Goal: Transaction & Acquisition: Purchase product/service

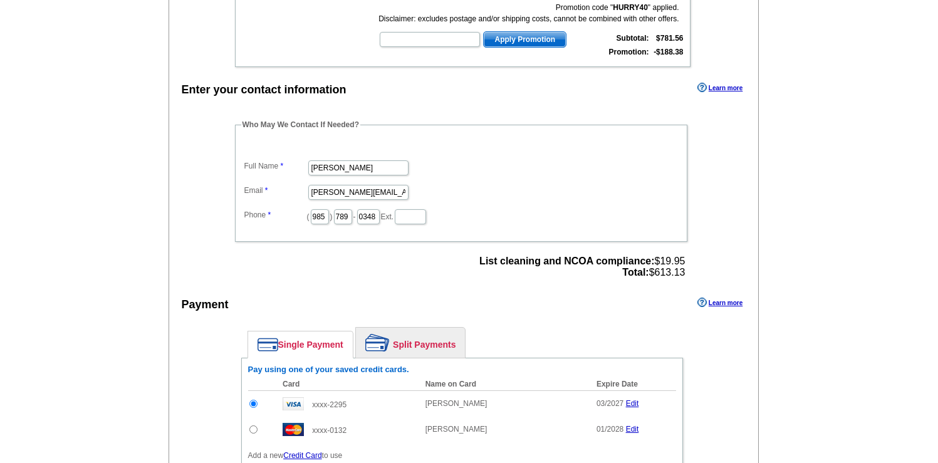
click at [918, 152] on main "Add Another Item Checkout Order Name: My Order [DATE] Save Order Review your or…" at bounding box center [469, 192] width 938 height 871
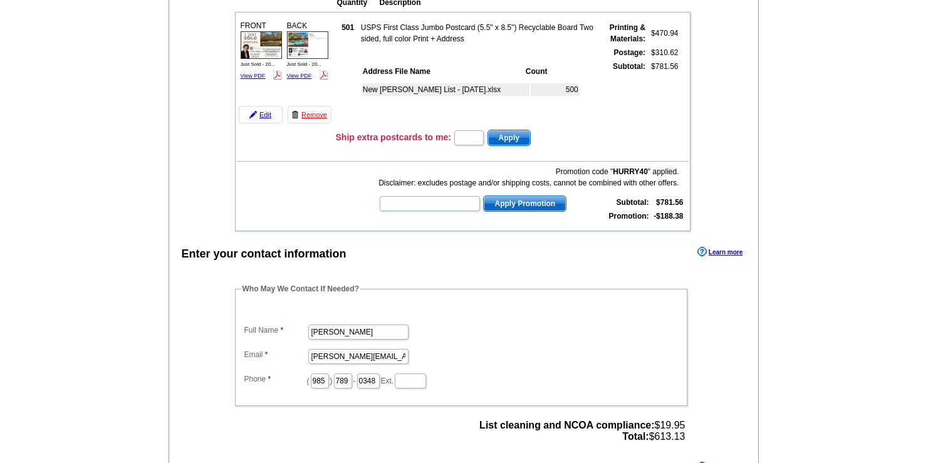
scroll to position [161, 0]
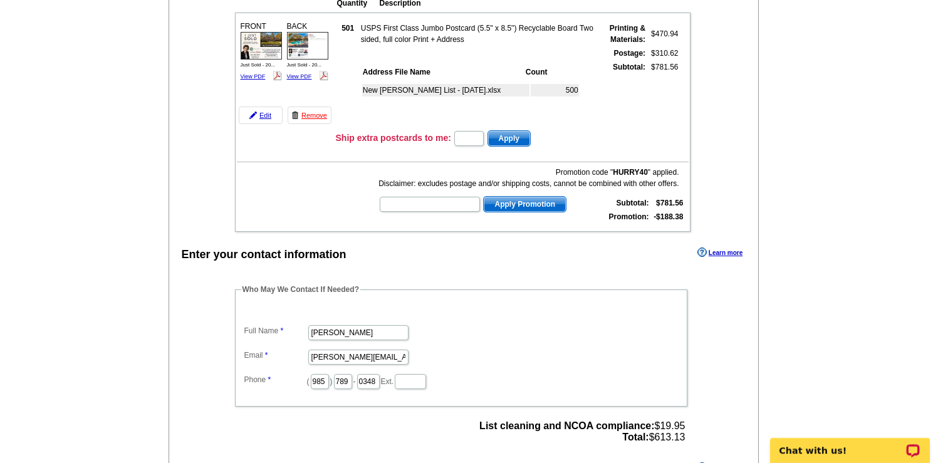
click at [862, 162] on main "Add Another Item Checkout Order Name: My Order [DATE] Save Order Review your or…" at bounding box center [469, 357] width 938 height 871
click at [840, 184] on main "Add Another Item Checkout Order Name: My Order [DATE] Save Order Review your or…" at bounding box center [469, 357] width 938 height 871
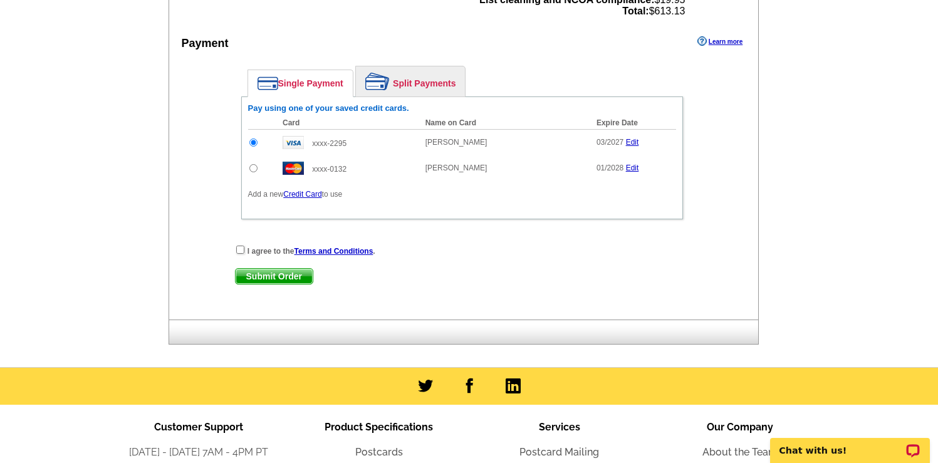
scroll to position [612, 0]
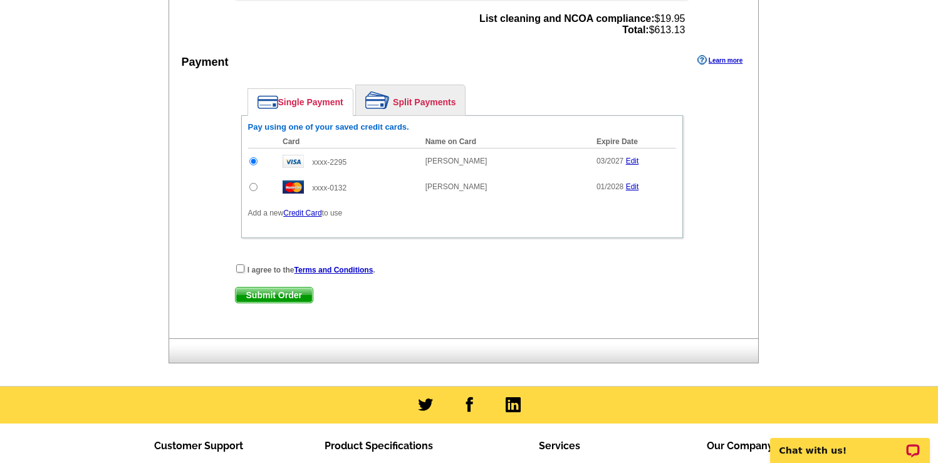
scroll to position [562, 0]
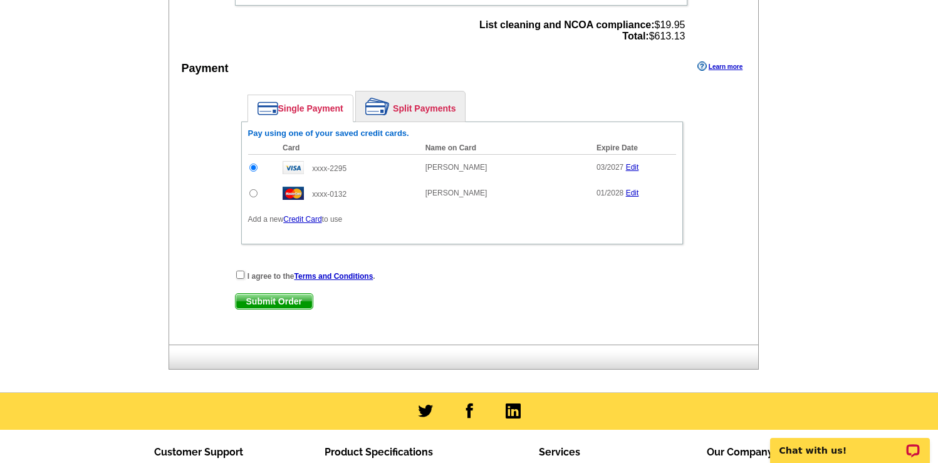
click at [244, 274] on div "I agree to the Terms and Conditions ." at bounding box center [462, 276] width 454 height 13
click at [241, 274] on input "checkbox" at bounding box center [240, 275] width 8 height 8
checkbox input "true"
click at [191, 256] on div "Enter your contact information Learn more Who May We Contact If Needed? Full Na…" at bounding box center [464, 93] width 590 height 501
click at [196, 295] on div "Enter your contact information Learn more Who May We Contact If Needed? Full Na…" at bounding box center [464, 93] width 590 height 501
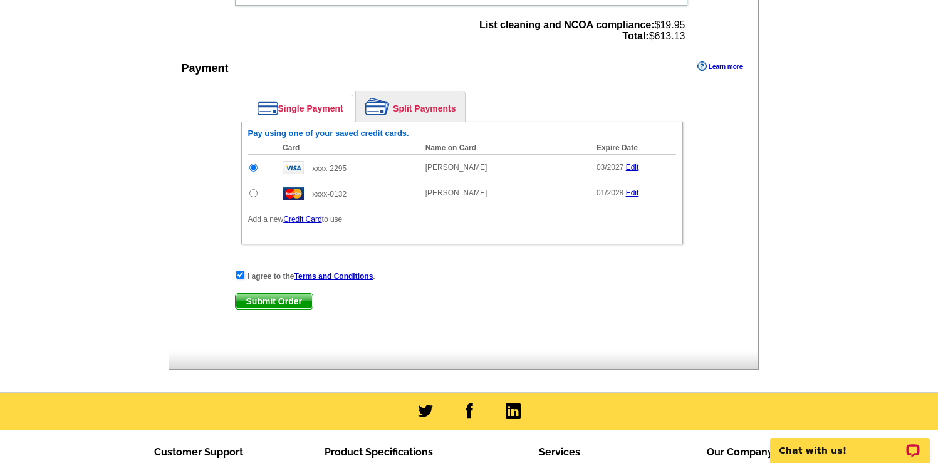
click at [252, 307] on span "Submit Order" at bounding box center [274, 301] width 77 height 15
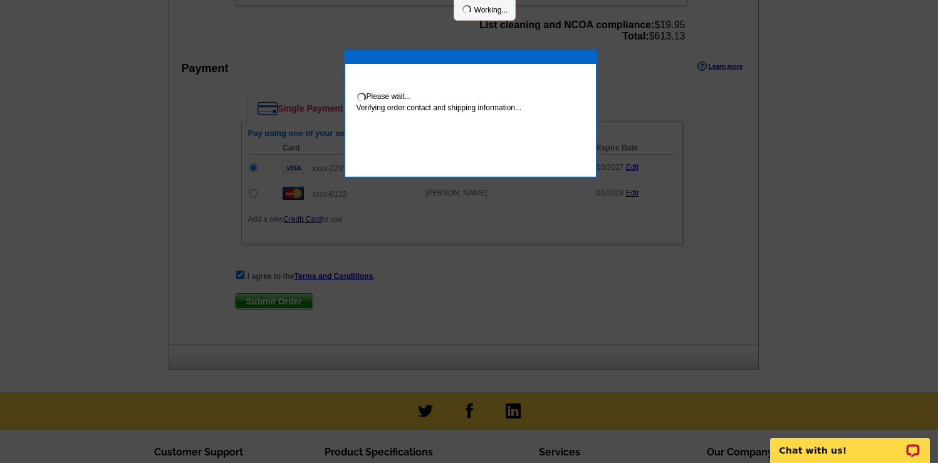
scroll to position [557, 0]
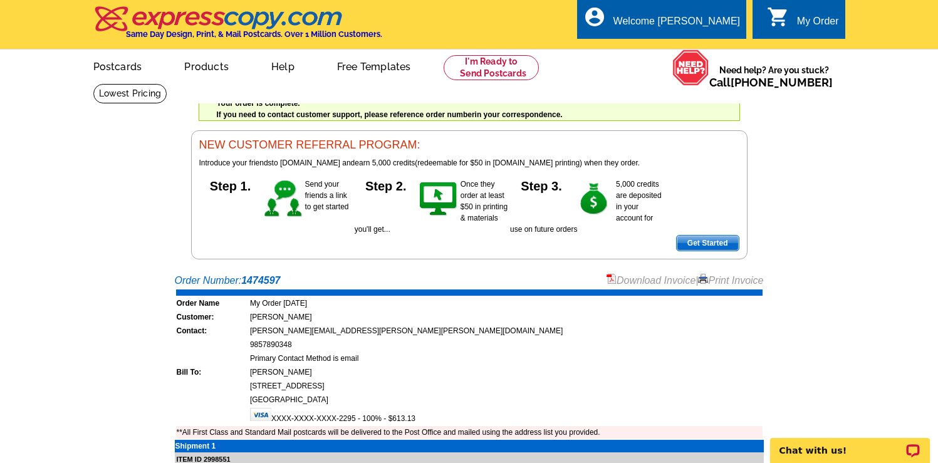
click at [639, 285] on link "Download Invoice" at bounding box center [651, 280] width 89 height 11
click at [116, 218] on div "Welcome back Emily My Account Logout local_phone Same Day Design, Print, & Mail…" at bounding box center [469, 129] width 938 height 259
click at [781, 172] on html "Chat with us!" at bounding box center [813, 317] width 251 height 291
click at [248, 352] on td at bounding box center [212, 358] width 72 height 13
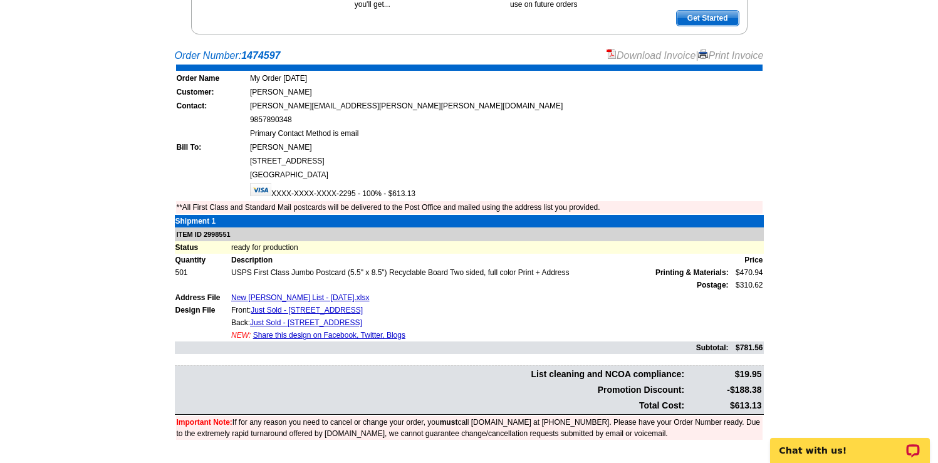
scroll to position [250, 0]
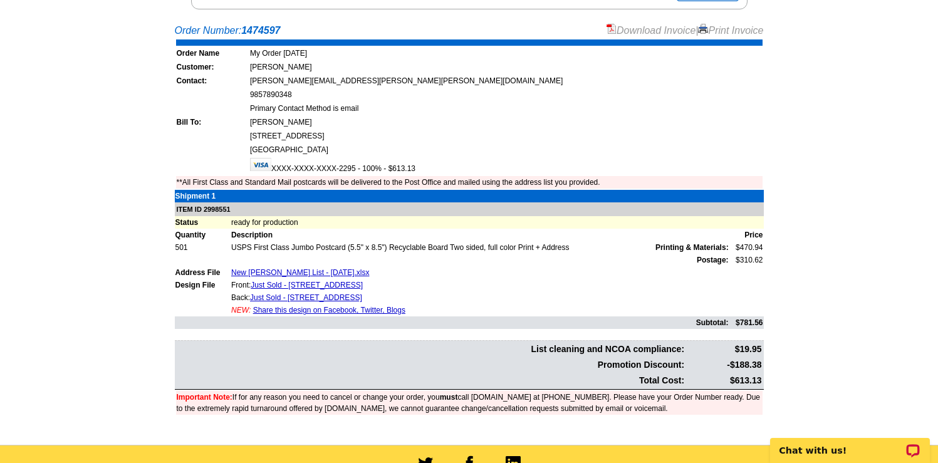
click at [623, 124] on td "[PERSON_NAME]" at bounding box center [505, 122] width 513 height 13
